Goal: Entertainment & Leisure: Consume media (video, audio)

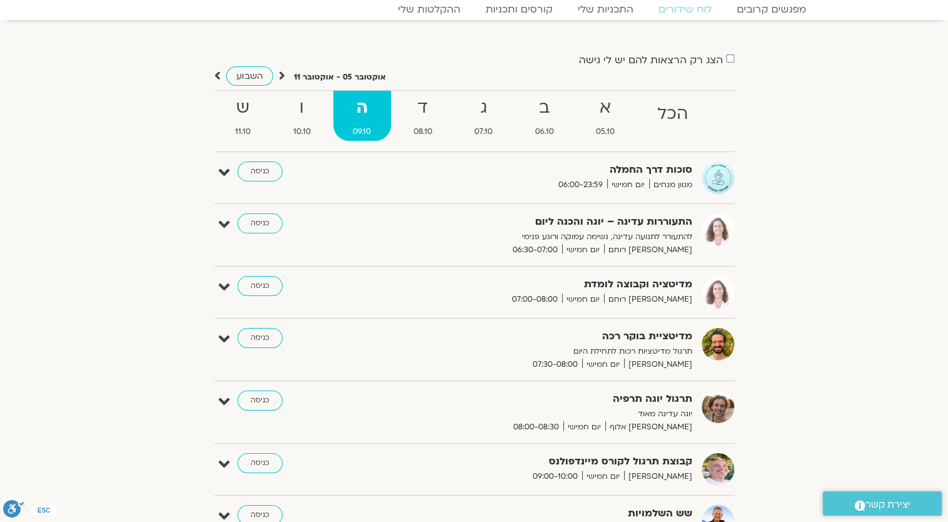
scroll to position [63, 0]
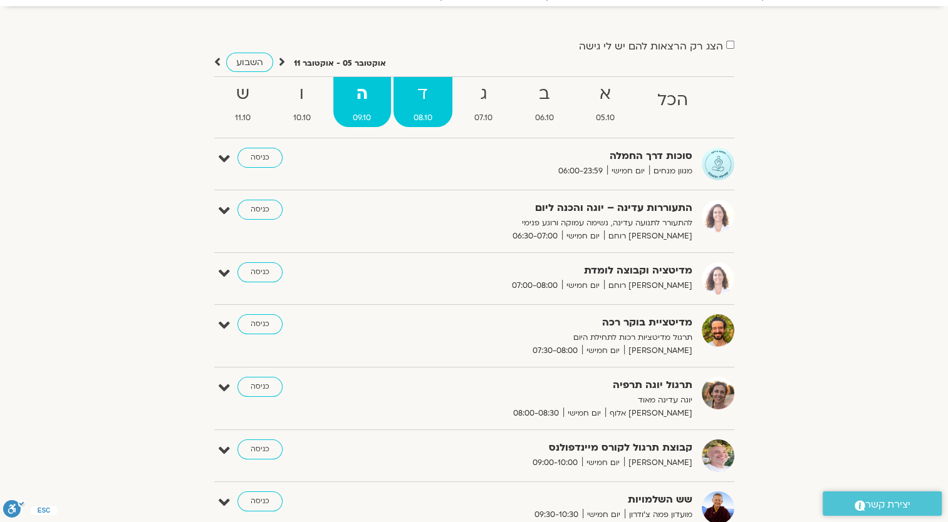
click at [422, 117] on span "08.10" at bounding box center [422, 118] width 59 height 13
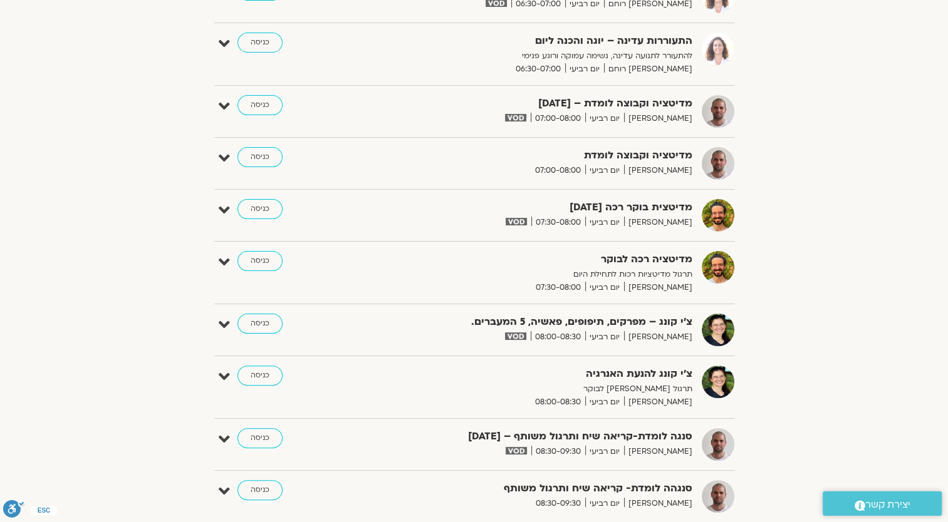
scroll to position [251, 0]
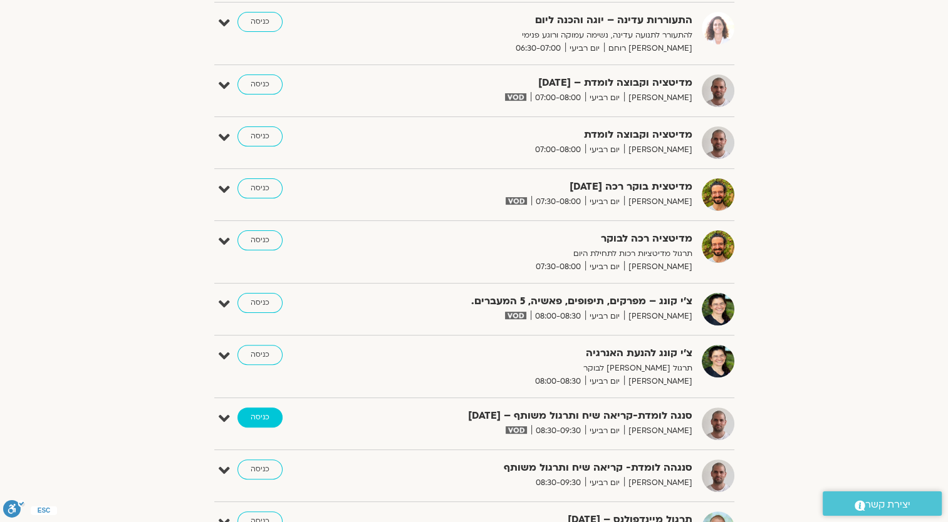
click at [262, 413] on link "כניסה" at bounding box center [259, 418] width 45 height 20
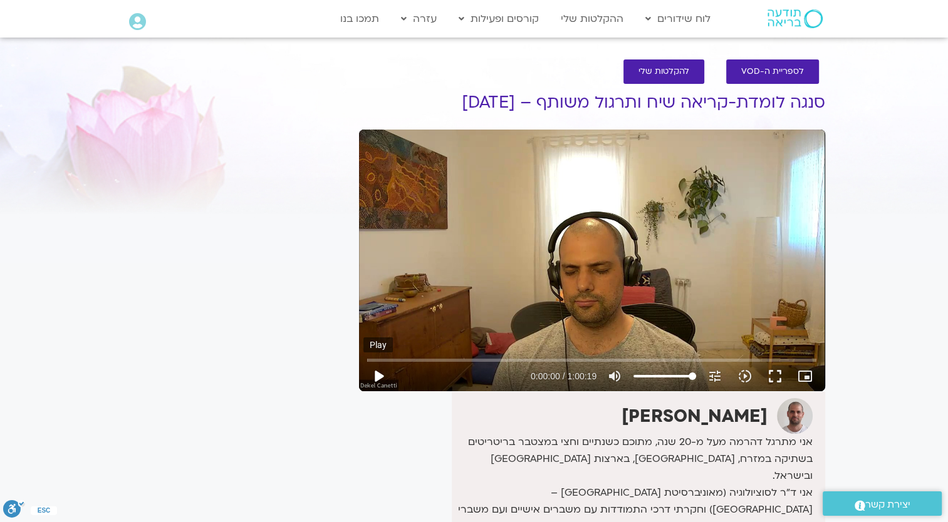
click at [383, 369] on button "play_arrow" at bounding box center [378, 376] width 30 height 30
click at [390, 360] on input "Seek" at bounding box center [591, 360] width 449 height 8
click at [383, 373] on button "pause" at bounding box center [378, 376] width 30 height 30
type input "2028.902716"
